Goal: Task Accomplishment & Management: Use online tool/utility

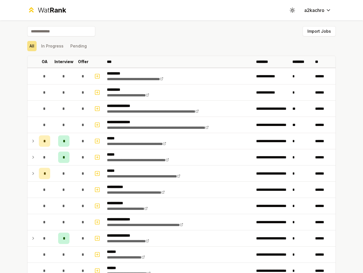
click at [291, 10] on icon at bounding box center [292, 9] width 5 height 5
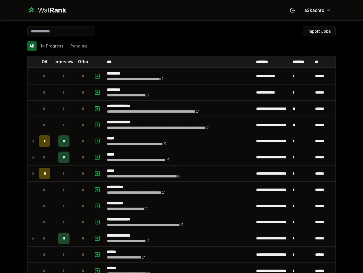
click at [317, 31] on button "Import Jobs" at bounding box center [319, 31] width 33 height 10
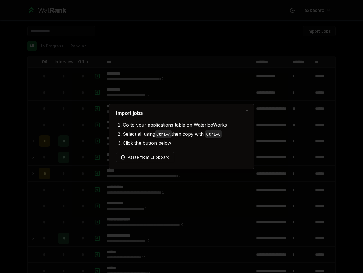
click at [30, 46] on div at bounding box center [181, 136] width 363 height 273
click at [50, 46] on div at bounding box center [181, 136] width 363 height 273
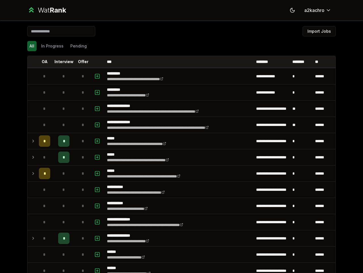
click at [76, 46] on button "Pending" at bounding box center [78, 46] width 21 height 10
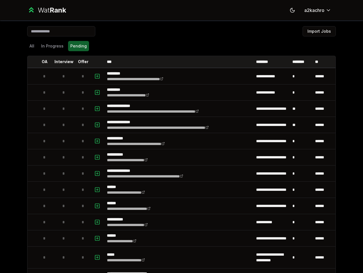
click at [30, 62] on th at bounding box center [32, 61] width 9 height 11
click at [42, 62] on p "OA" at bounding box center [45, 62] width 6 height 6
click at [62, 62] on p "Interview" at bounding box center [64, 62] width 19 height 6
click at [81, 62] on p "Offer" at bounding box center [83, 62] width 11 height 6
click at [96, 62] on th at bounding box center [98, 61] width 14 height 11
